Goal: Find specific page/section: Find specific page/section

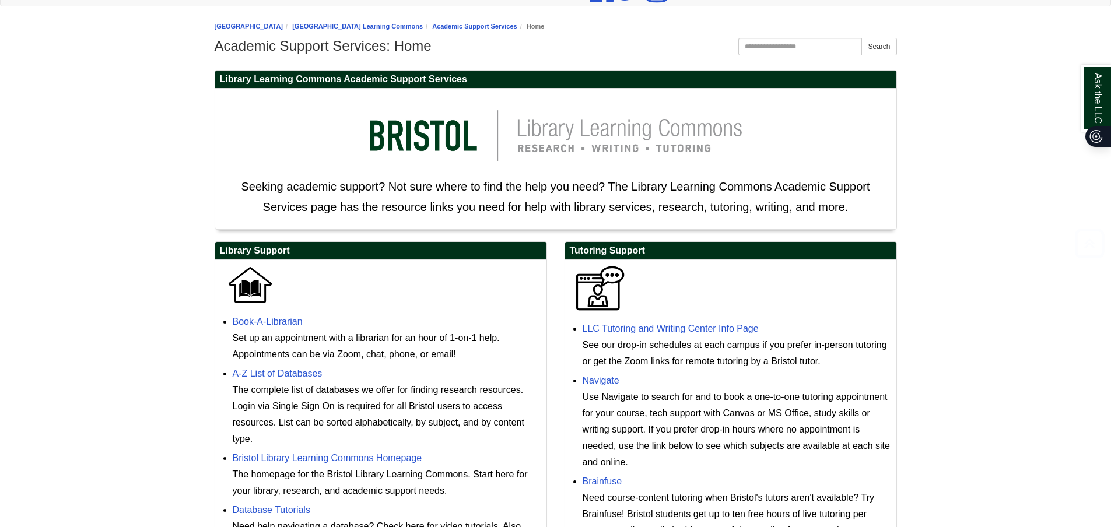
scroll to position [150, 0]
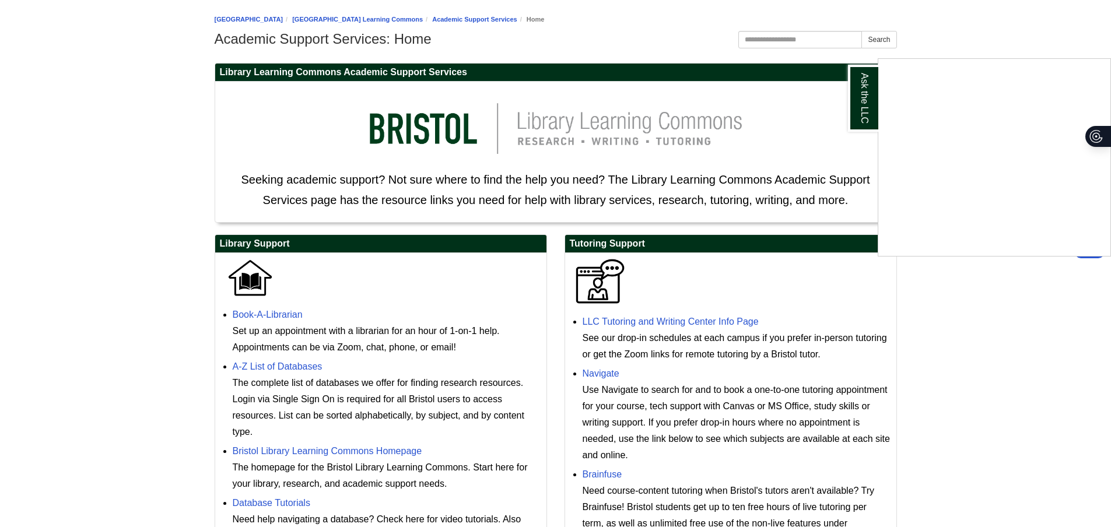
click at [296, 447] on div "Ask the LLC" at bounding box center [555, 263] width 1111 height 527
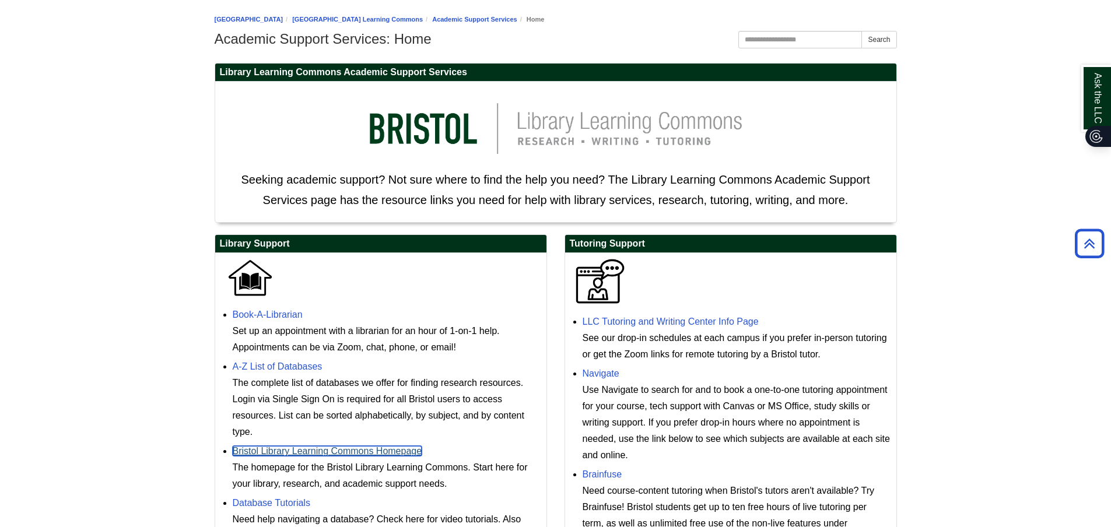
click at [296, 451] on link "Bristol Library Learning Commons Homepage" at bounding box center [328, 451] width 190 height 10
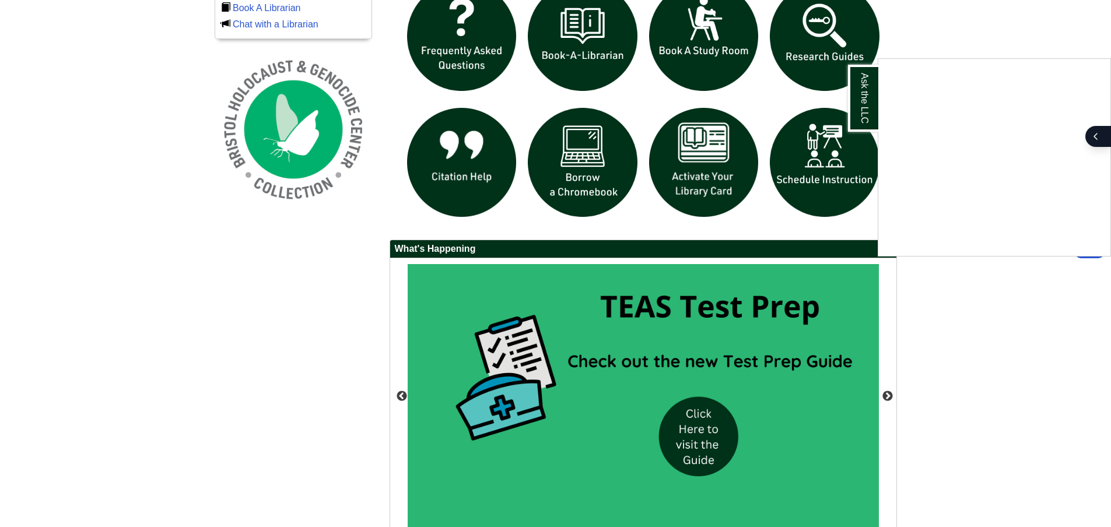
scroll to position [878, 0]
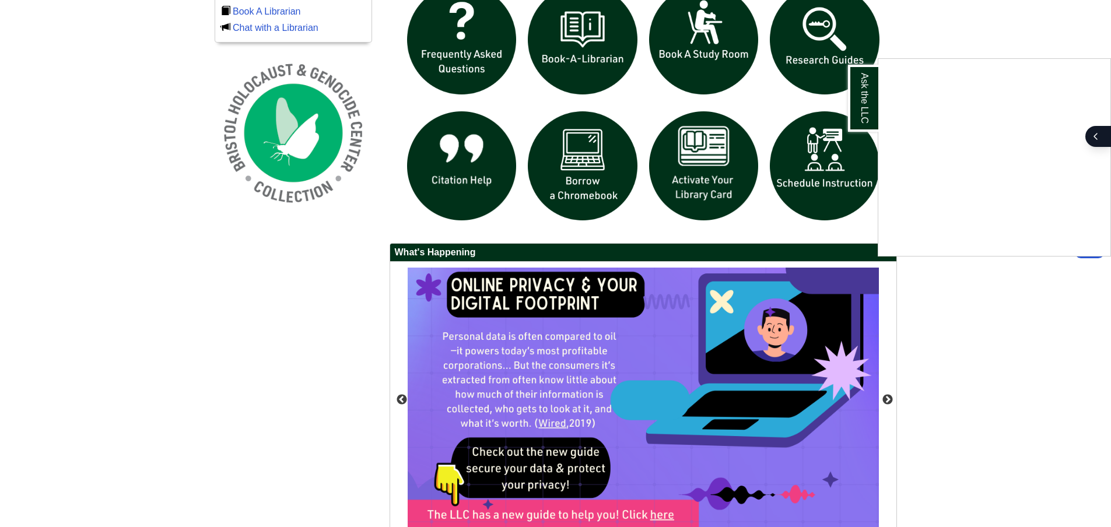
click at [784, 36] on div "Ask the LLC" at bounding box center [555, 263] width 1111 height 527
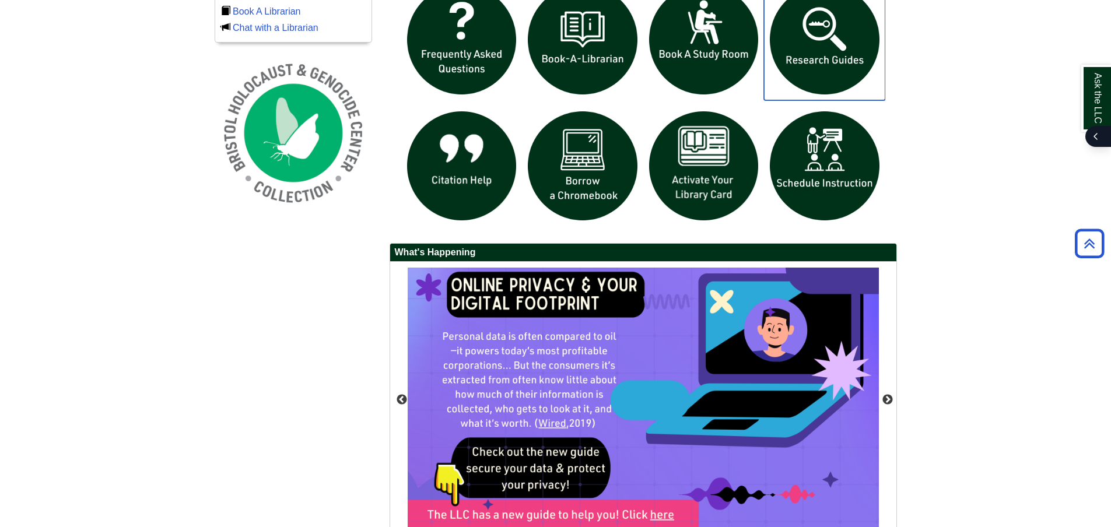
click at [837, 62] on img "slideshow" at bounding box center [824, 39] width 121 height 121
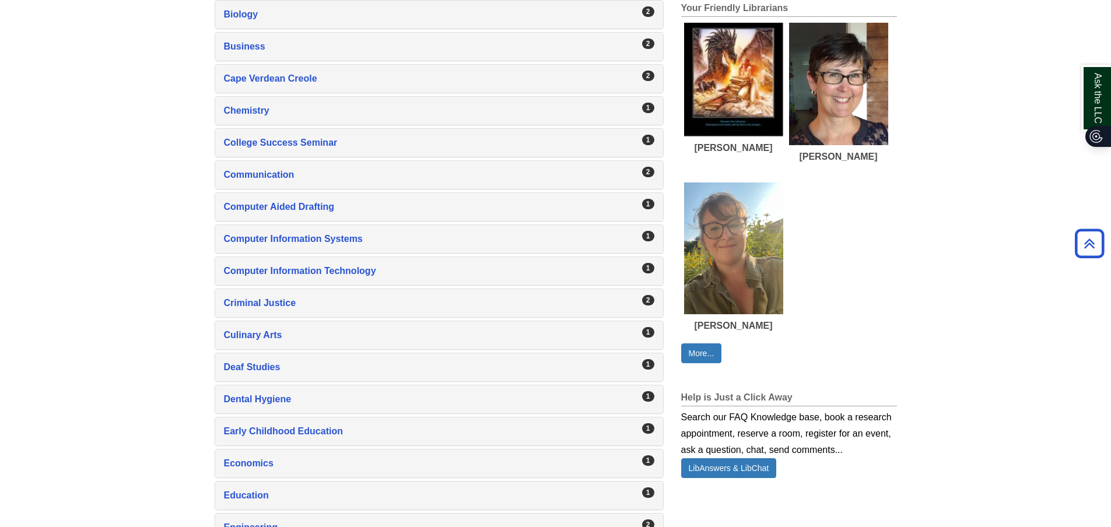
scroll to position [686, 0]
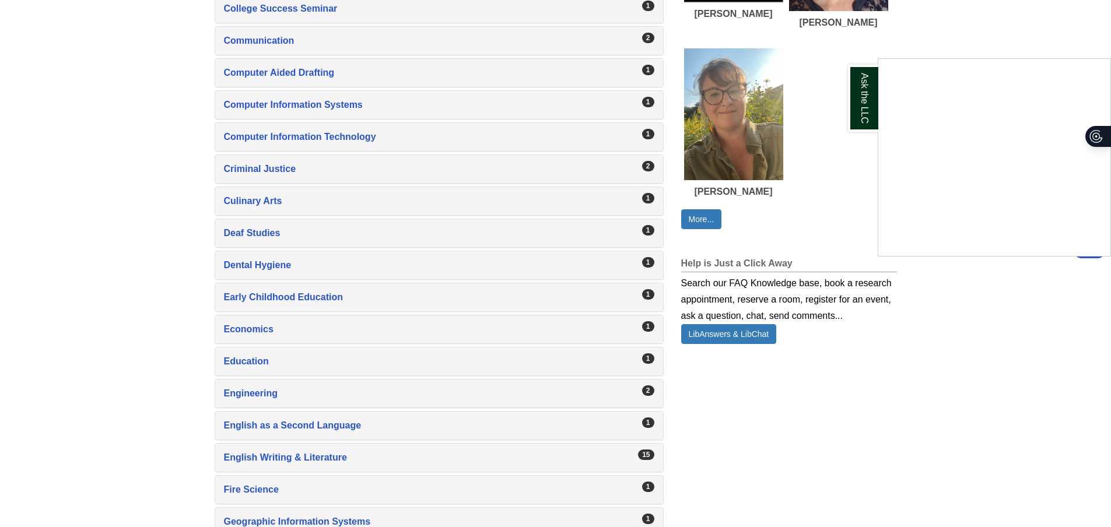
click at [236, 427] on div "Ask the LLC" at bounding box center [555, 263] width 1111 height 527
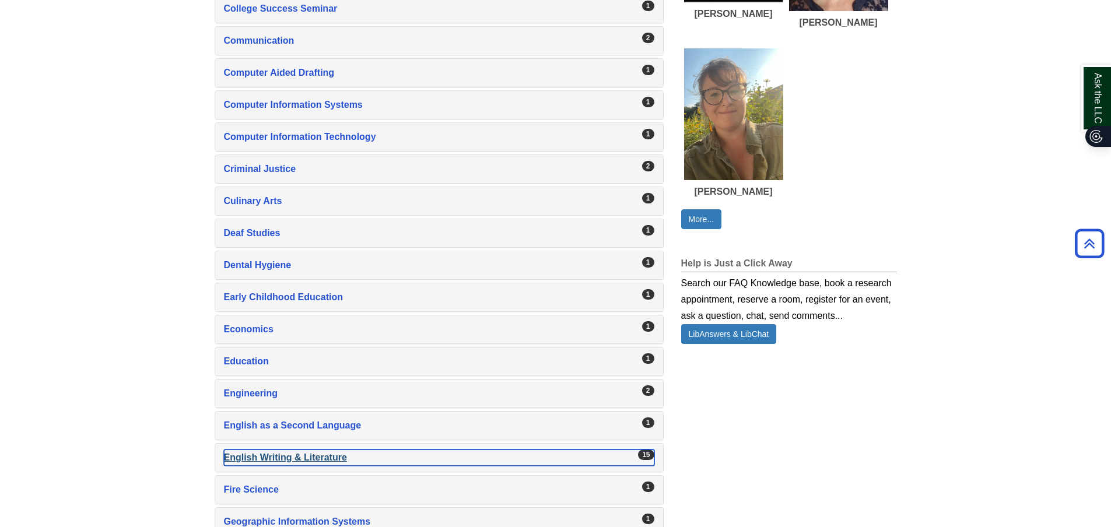
click at [341, 458] on div "English Writing & Literature , 15 guides" at bounding box center [439, 458] width 430 height 16
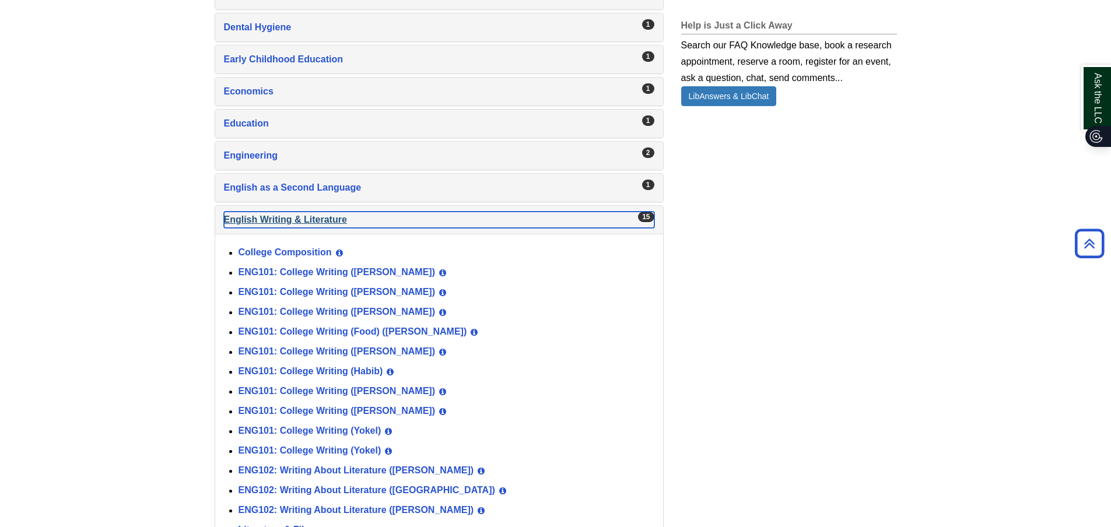
scroll to position [959, 0]
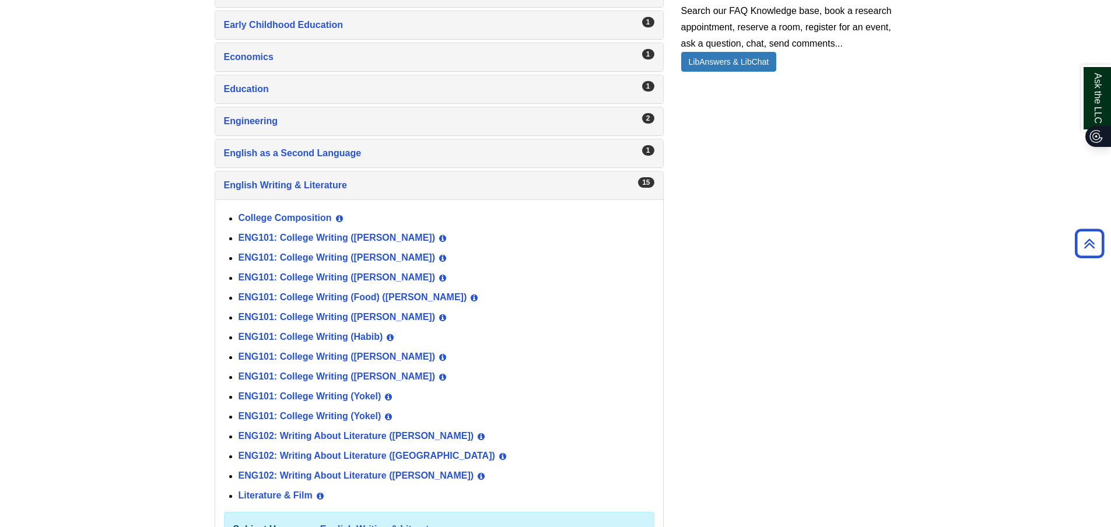
click at [387, 232] on div "ENG101: College Writing (Anderson) View Guide Info" at bounding box center [447, 239] width 416 height 20
click at [387, 239] on link "ENG101: College Writing (Anderson)" at bounding box center [337, 238] width 197 height 10
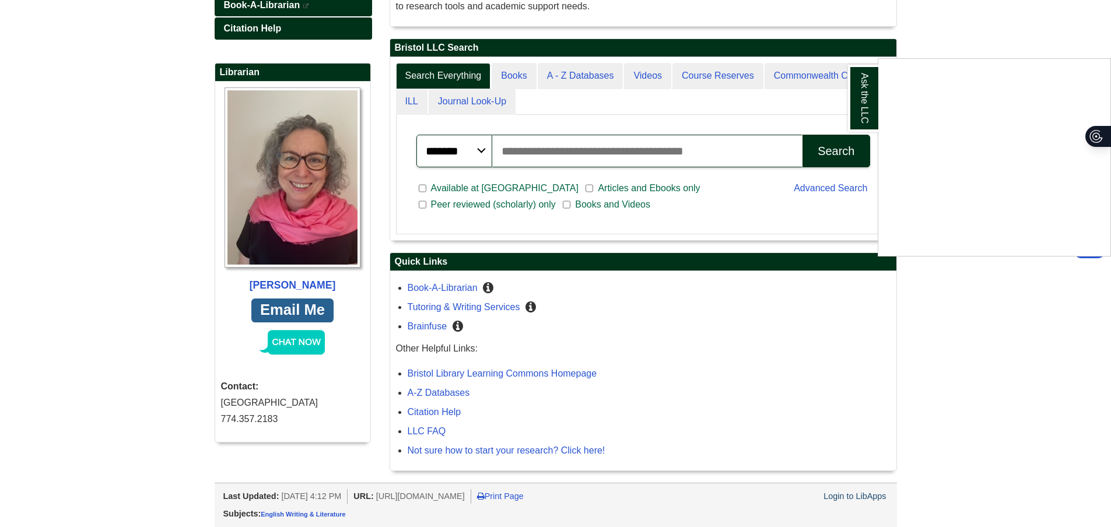
scroll to position [57, 0]
